Goal: Contribute content

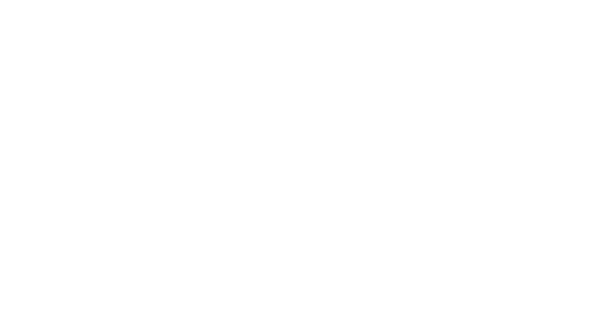
click at [299, 103] on body at bounding box center [307, 158] width 614 height 317
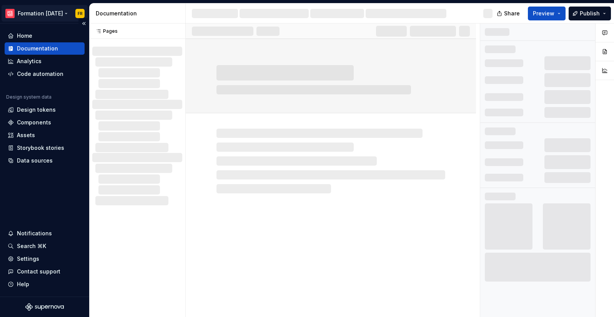
click at [35, 12] on html "Formation 12/02/2025 FR Home Documentation Analytics Code automation Design sys…" at bounding box center [307, 158] width 614 height 317
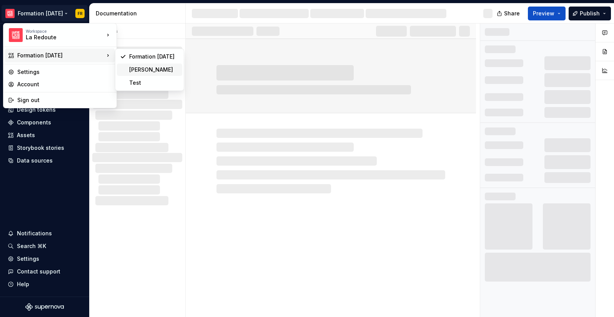
click at [147, 66] on div "[PERSON_NAME]" at bounding box center [154, 70] width 50 height 8
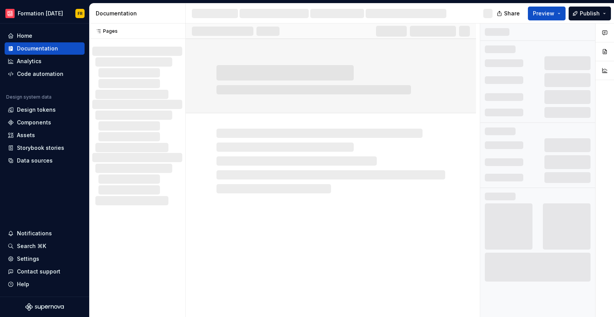
click at [311, 202] on div at bounding box center [331, 178] width 290 height 278
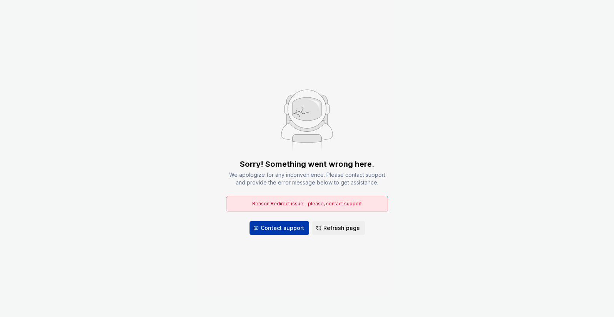
click at [289, 189] on div "Sorry! Something went wrong here. We apologize for any inconvenience. Please co…" at bounding box center [308, 196] width 162 height 76
click at [283, 224] on span "Contact support" at bounding box center [282, 228] width 43 height 8
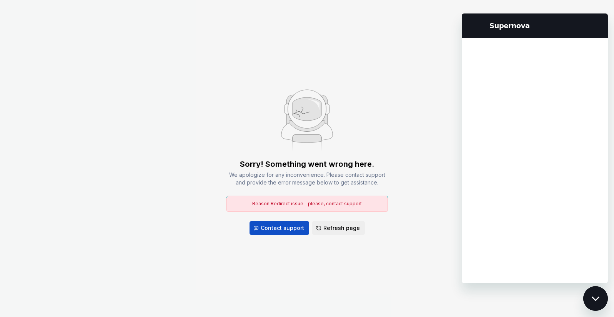
click at [343, 79] on div "Sorry! Something went wrong here. We apologize for any inconvenience. Please co…" at bounding box center [307, 158] width 614 height 317
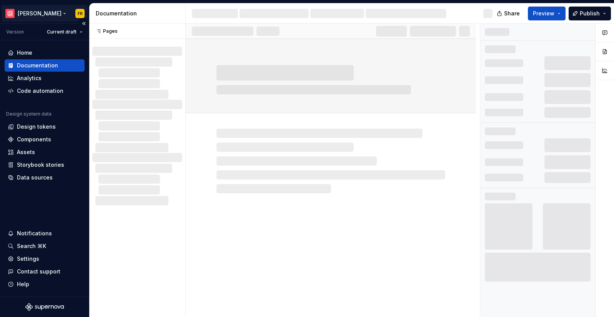
click at [39, 13] on html "[PERSON_NAME] FR Version Current draft Home Documentation Analytics Code automa…" at bounding box center [307, 158] width 614 height 317
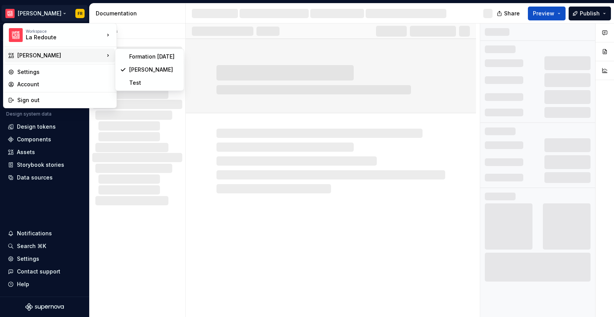
click at [322, 228] on html "[PERSON_NAME] FR Version Current draft Home Documentation Analytics Code automa…" at bounding box center [307, 158] width 614 height 317
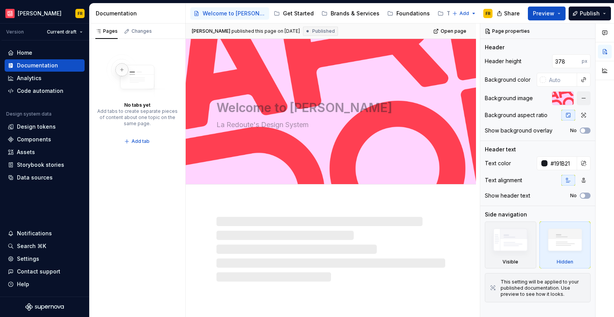
type textarea "*"
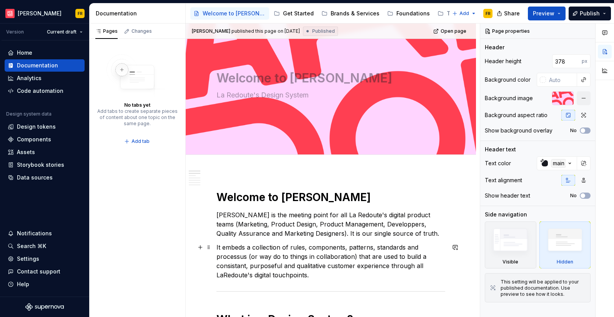
scroll to position [45, 0]
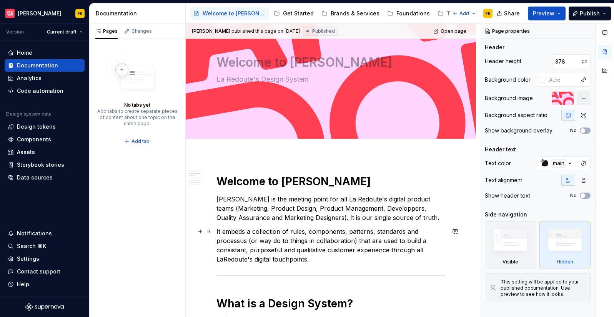
click at [225, 260] on p "It embeds a collection of rules, components, patterns, standards and processus …" at bounding box center [331, 245] width 229 height 37
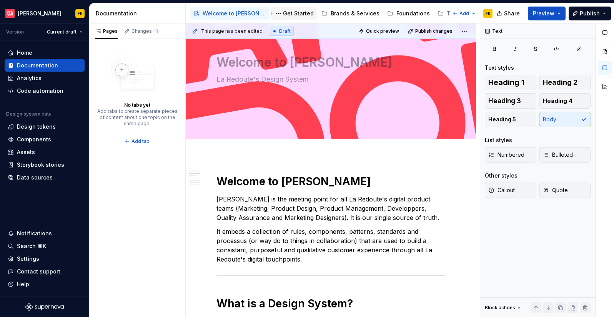
click at [285, 10] on div "Get Started" at bounding box center [298, 14] width 31 height 8
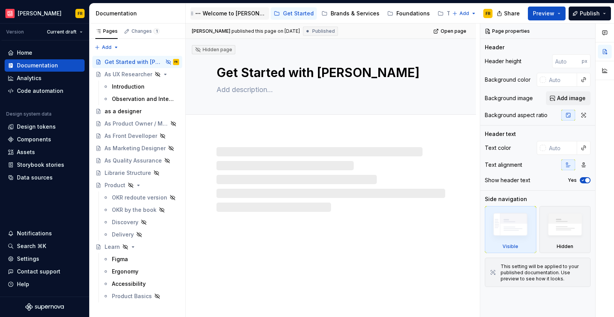
click at [229, 13] on div "Welcome to [PERSON_NAME]" at bounding box center [234, 14] width 63 height 8
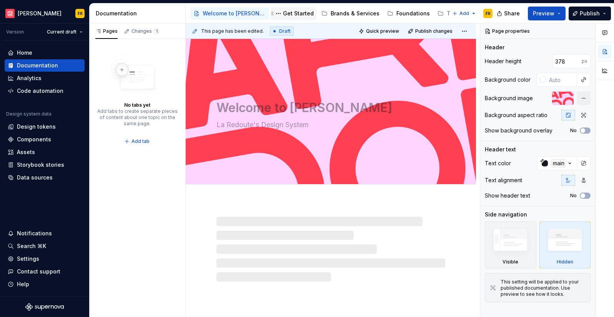
click at [287, 14] on div "Get Started" at bounding box center [298, 14] width 31 height 8
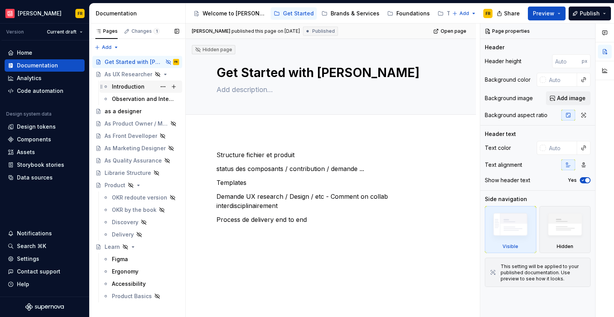
click at [118, 88] on div "Introduction" at bounding box center [128, 87] width 33 height 8
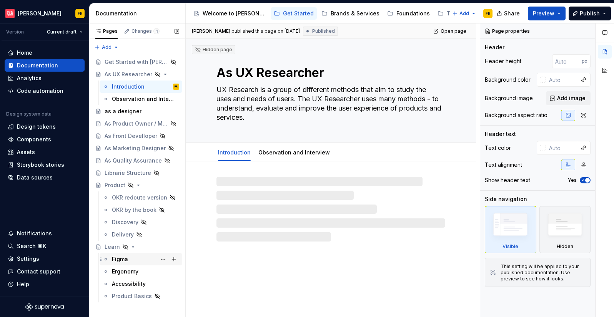
click at [120, 259] on div "Figma" at bounding box center [120, 259] width 16 height 8
click at [121, 259] on div "Figma" at bounding box center [120, 259] width 16 height 8
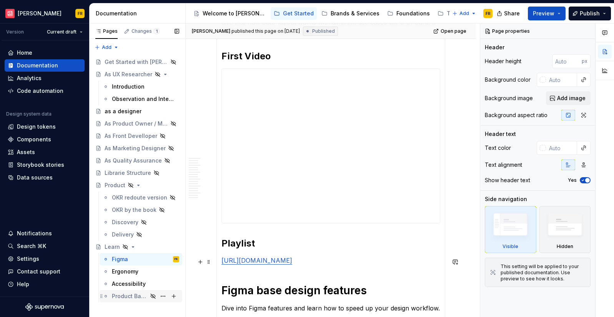
scroll to position [801, 0]
click at [120, 62] on div "Get Started with [PERSON_NAME]" at bounding box center [126, 62] width 43 height 8
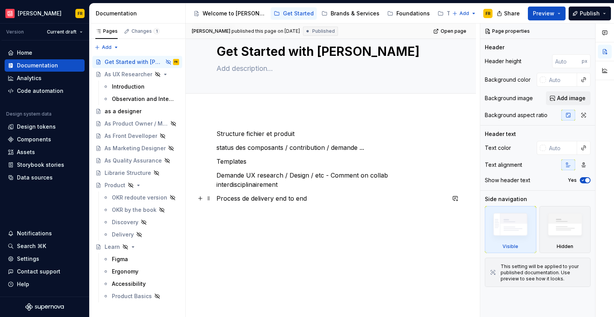
scroll to position [25, 0]
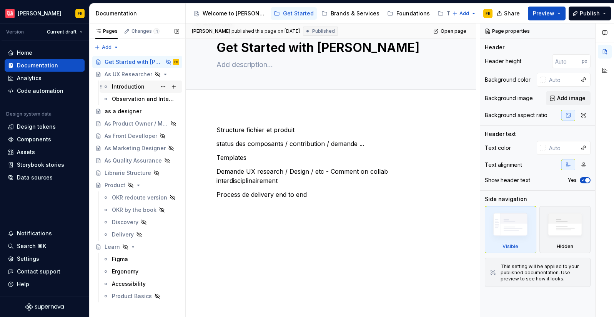
click at [126, 87] on div "Introduction" at bounding box center [128, 87] width 33 height 8
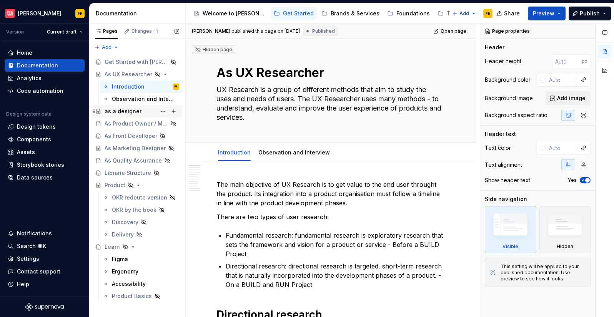
click at [126, 112] on div "as a designer" at bounding box center [123, 111] width 37 height 8
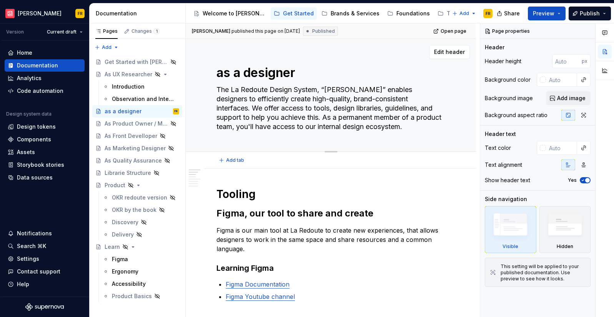
click at [220, 75] on textarea "as a designer" at bounding box center [329, 72] width 229 height 18
click at [221, 74] on textarea "as a designer" at bounding box center [329, 72] width 229 height 18
click at [219, 74] on textarea "as a designer" at bounding box center [329, 72] width 229 height 18
type textarea "*"
type textarea "As a designer"
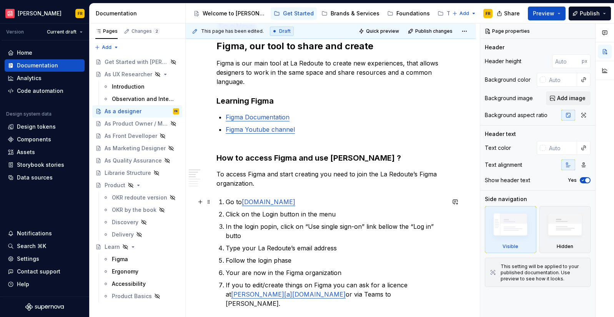
scroll to position [167, 0]
type textarea "*"
type textarea "As a designer"
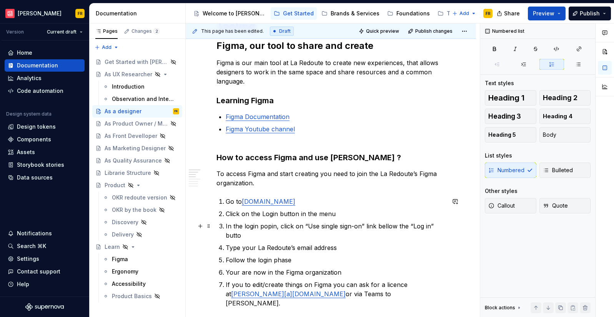
click at [241, 237] on p "In the login popin, click on “Use single sign-on” link bellow the “Log in” butto" at bounding box center [336, 230] width 220 height 18
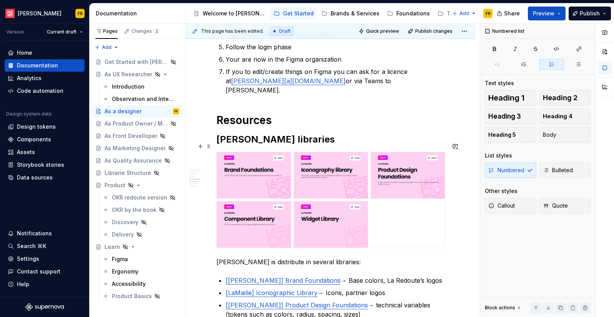
scroll to position [389, 0]
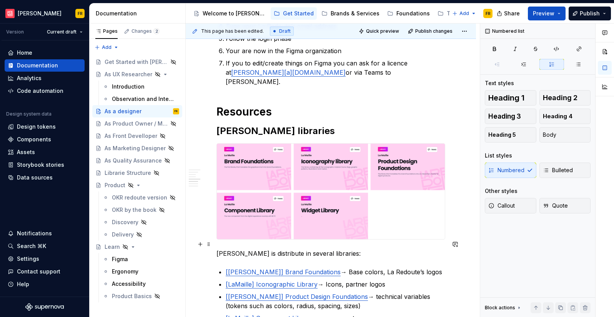
click at [276, 249] on p "[PERSON_NAME] is distribute in several libraries:" at bounding box center [331, 253] width 229 height 9
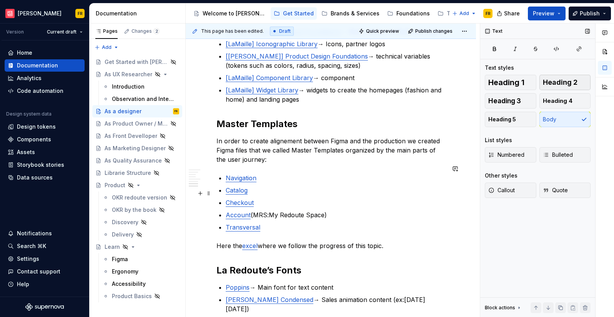
scroll to position [627, 0]
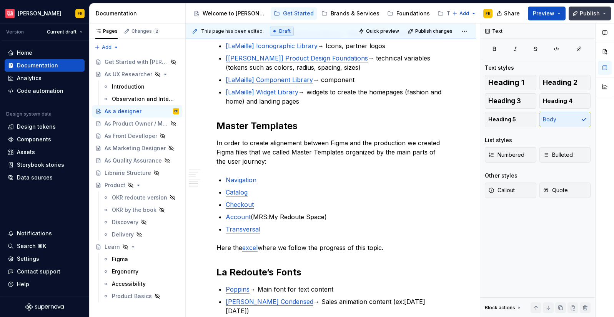
click at [600, 12] on button "Publish" at bounding box center [590, 14] width 42 height 14
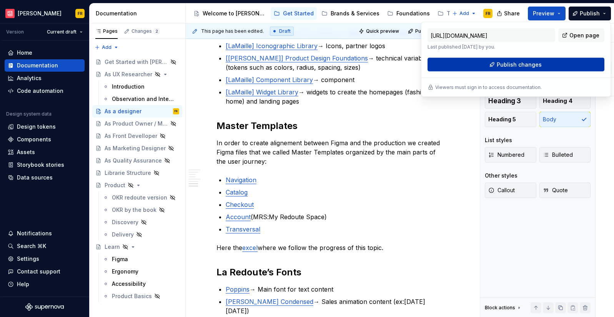
click at [513, 66] on span "Publish changes" at bounding box center [519, 65] width 45 height 8
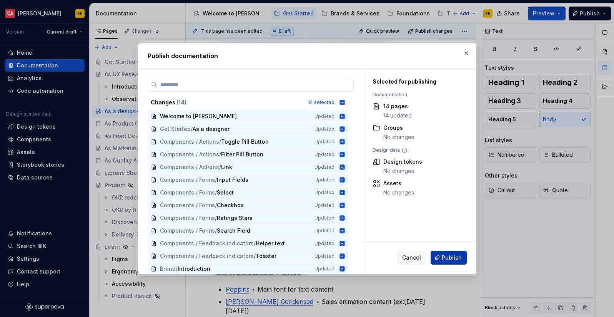
click at [447, 259] on span "Publish" at bounding box center [452, 258] width 20 height 8
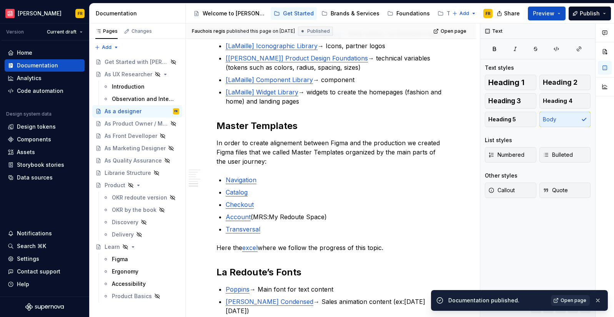
click at [564, 300] on span "Open page" at bounding box center [574, 300] width 26 height 6
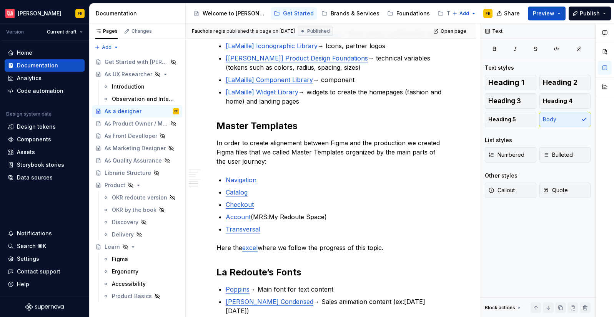
type textarea "*"
